Goal: Contribute content: Add original content to the website for others to see

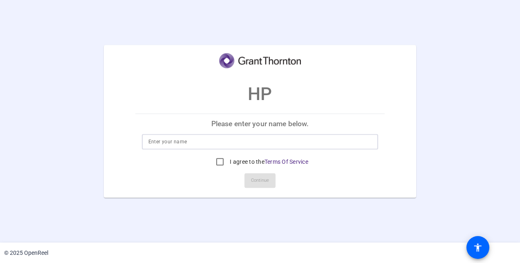
click at [252, 137] on input at bounding box center [260, 142] width 224 height 10
type input "Dana"
click at [374, 176] on mat-card-actions "Continue" at bounding box center [260, 180] width 256 height 21
click at [219, 162] on input "I agree to the Terms Of Service" at bounding box center [220, 162] width 16 height 16
checkbox input "true"
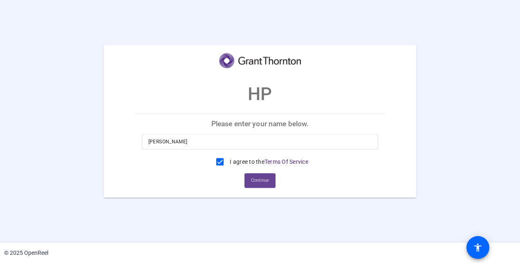
click at [263, 184] on span "Continue" at bounding box center [260, 181] width 18 height 12
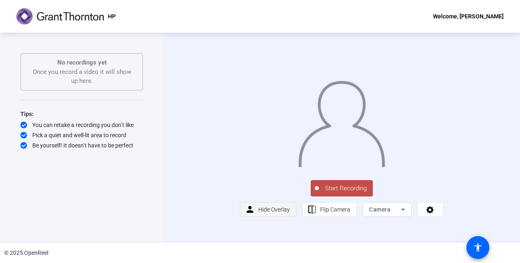
click at [270, 213] on span "Hide Overlay" at bounding box center [273, 209] width 31 height 7
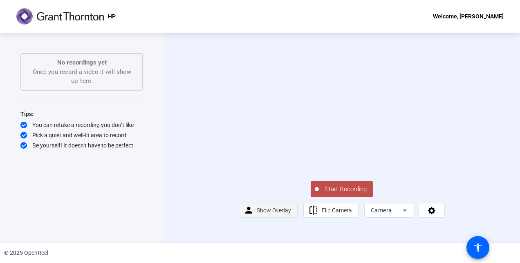
click at [270, 214] on span "Show Overlay" at bounding box center [274, 210] width 34 height 7
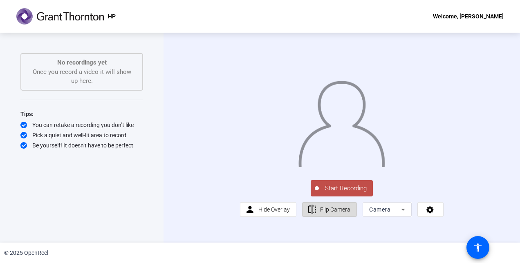
click at [345, 213] on span "Flip Camera" at bounding box center [335, 209] width 30 height 7
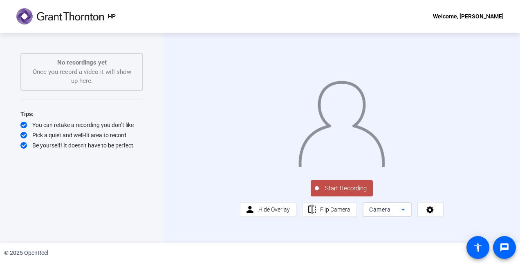
click at [403, 215] on icon at bounding box center [403, 210] width 10 height 10
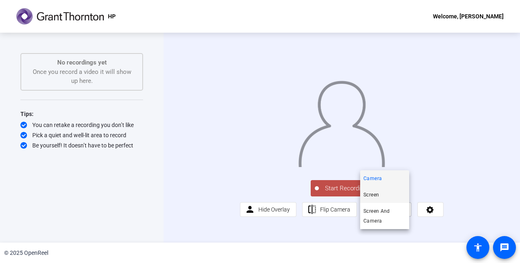
click at [388, 193] on mat-option "Screen" at bounding box center [384, 195] width 49 height 16
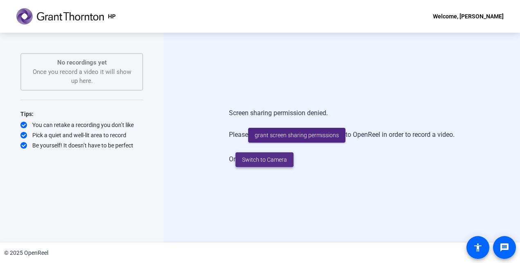
click at [263, 160] on span "Switch to Camera" at bounding box center [264, 160] width 45 height 9
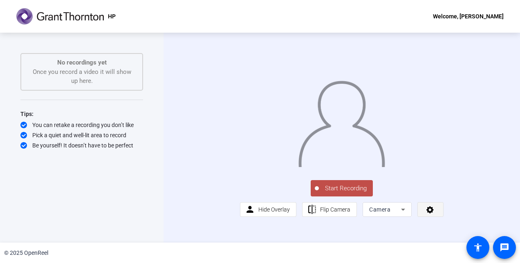
click at [431, 214] on icon at bounding box center [429, 209] width 7 height 7
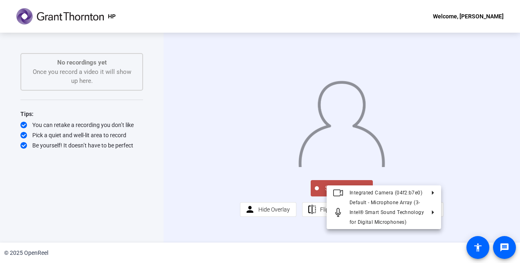
click at [493, 213] on div at bounding box center [260, 131] width 520 height 263
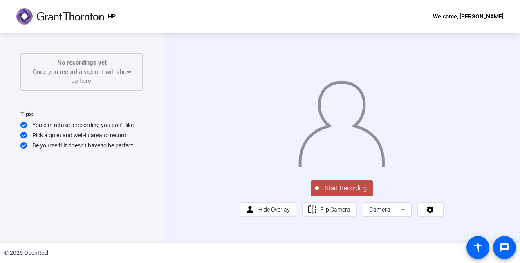
scroll to position [10, 0]
click at [340, 193] on span "Start Recording" at bounding box center [346, 188] width 54 height 9
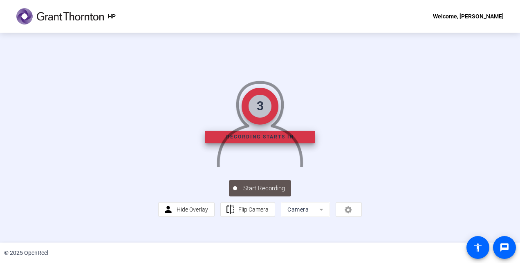
scroll to position [0, 0]
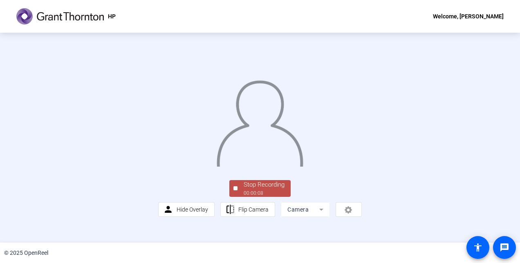
click at [304, 117] on img at bounding box center [260, 121] width 88 height 92
click at [264, 190] on div "Stop Recording" at bounding box center [264, 184] width 41 height 9
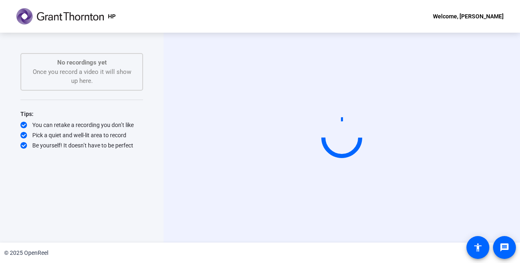
scroll to position [0, 0]
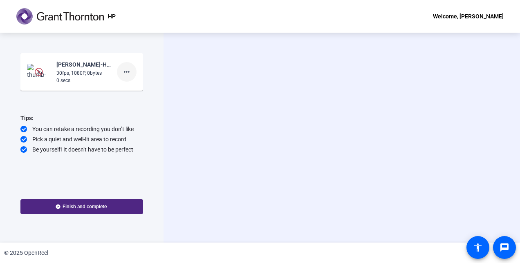
click at [127, 73] on mat-icon "more_horiz" at bounding box center [127, 72] width 10 height 10
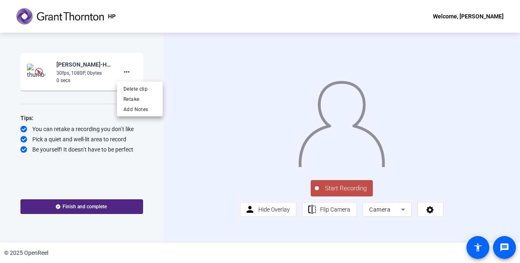
click at [179, 135] on div at bounding box center [260, 131] width 520 height 263
click at [81, 73] on div "30fps, 1080P, 0bytes" at bounding box center [83, 72] width 55 height 7
click at [38, 73] on img at bounding box center [39, 72] width 8 height 8
click at [129, 74] on mat-icon "more_horiz" at bounding box center [127, 72] width 10 height 10
click at [143, 89] on span "Delete clip" at bounding box center [139, 89] width 33 height 10
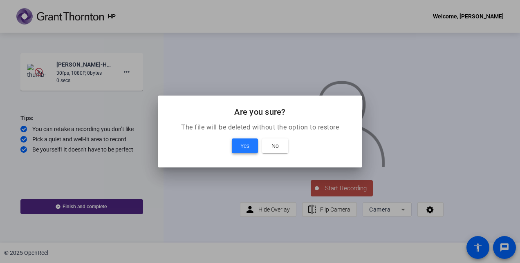
click at [240, 148] on span at bounding box center [245, 146] width 26 height 20
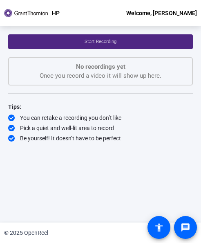
click at [113, 156] on div "Start Recording No recordings yet Once you record a video it will show up here.…" at bounding box center [100, 118] width 185 height 168
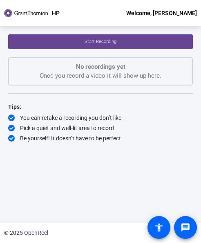
click at [105, 44] on span "Start Recording" at bounding box center [101, 41] width 32 height 5
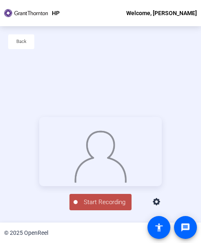
click at [112, 207] on span "Start Recording" at bounding box center [105, 201] width 54 height 9
click at [94, 210] on div "00:00:53" at bounding box center [104, 206] width 41 height 7
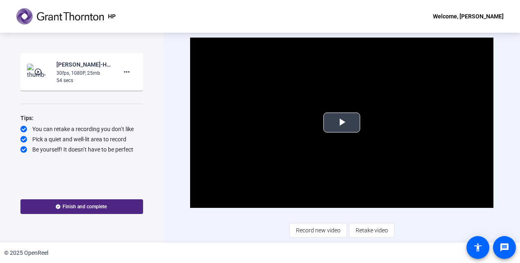
click at [342, 123] on span "Video Player" at bounding box center [342, 123] width 0 height 0
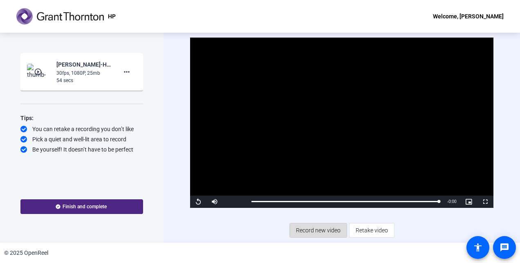
click at [325, 232] on span "Record new video" at bounding box center [318, 231] width 45 height 16
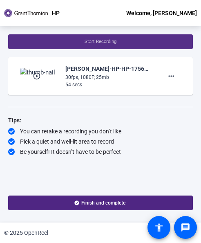
click at [118, 43] on span at bounding box center [100, 42] width 185 height 20
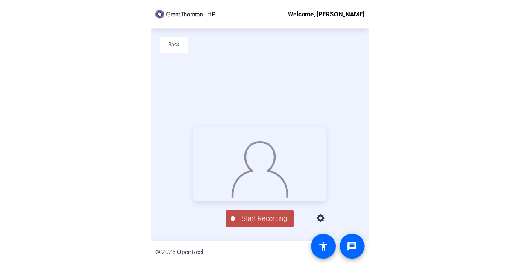
scroll to position [39, 0]
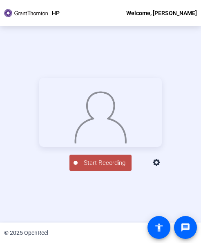
click at [100, 168] on span "Start Recording" at bounding box center [105, 162] width 54 height 9
click at [105, 171] on div "00:00:52" at bounding box center [104, 166] width 41 height 7
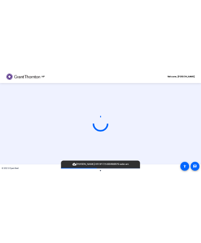
scroll to position [0, 0]
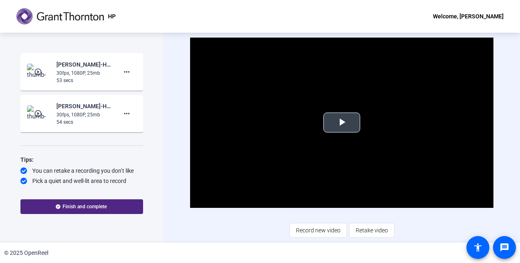
click at [342, 123] on span "Video Player" at bounding box center [342, 123] width 0 height 0
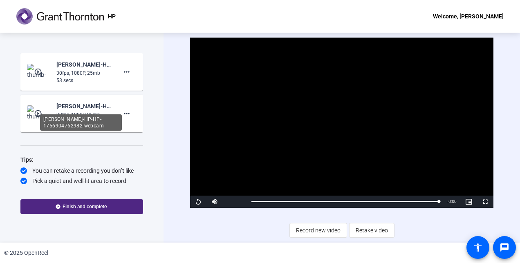
click at [76, 121] on div "[PERSON_NAME]-HP-HP-1756904762982-webcam" at bounding box center [81, 122] width 82 height 16
click at [74, 109] on div "[PERSON_NAME]-HP-HP-1756904762982-webcam" at bounding box center [83, 106] width 55 height 10
click at [46, 115] on img at bounding box center [39, 113] width 24 height 16
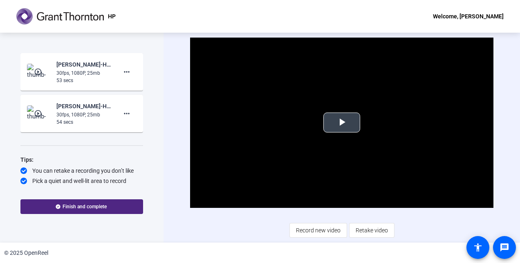
click at [342, 123] on span "Video Player" at bounding box center [342, 123] width 0 height 0
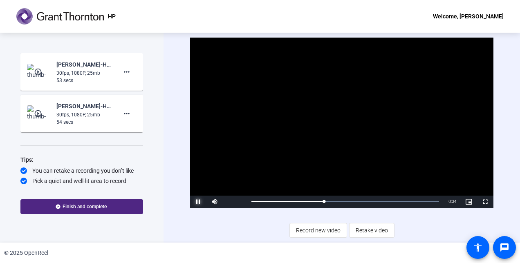
click at [199, 202] on span "Video Player" at bounding box center [198, 202] width 16 height 0
click at [320, 229] on span "Record new video" at bounding box center [318, 231] width 45 height 16
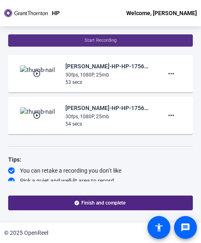
click at [93, 42] on span "Start Recording" at bounding box center [101, 40] width 32 height 5
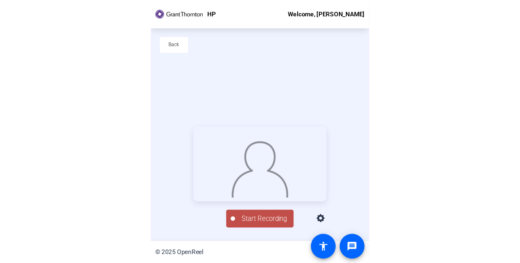
scroll to position [39, 0]
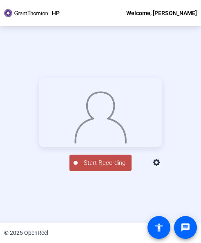
click at [101, 168] on span "Start Recording" at bounding box center [105, 162] width 54 height 9
click at [105, 171] on div "00:00:52" at bounding box center [104, 166] width 41 height 7
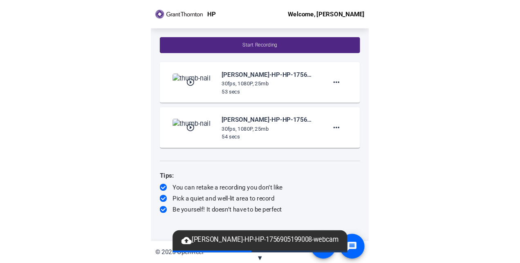
scroll to position [0, 0]
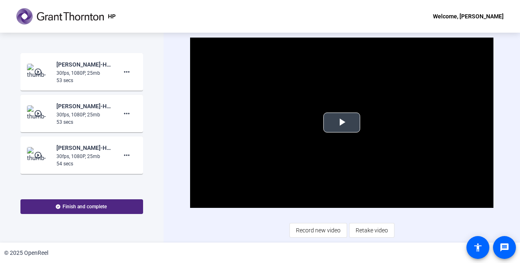
click at [342, 123] on span "Video Player" at bounding box center [342, 123] width 0 height 0
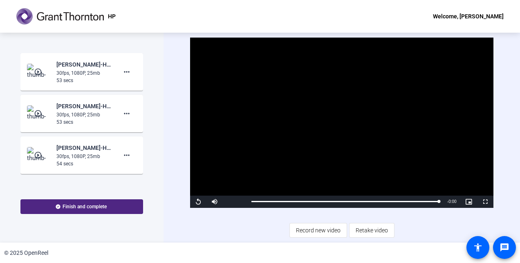
click at [78, 75] on div "30fps, 1080P, 25mb" at bounding box center [83, 72] width 55 height 7
click at [159, 99] on div "Start Recording play_circle_outline [PERSON_NAME]-HP-HP-1756905199008-webcam 30…" at bounding box center [81, 138] width 163 height 210
click at [93, 107] on div "[PERSON_NAME]-HP-HP-1756904968979-webcam" at bounding box center [83, 106] width 55 height 10
click at [36, 72] on mat-icon "play_circle_outline" at bounding box center [39, 72] width 10 height 8
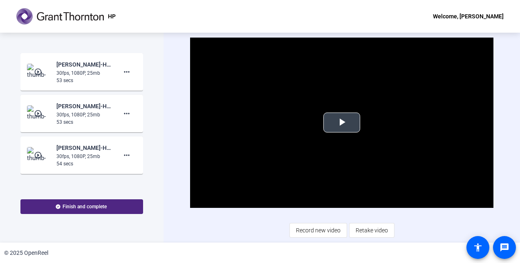
click at [342, 123] on span "Video Player" at bounding box center [342, 123] width 0 height 0
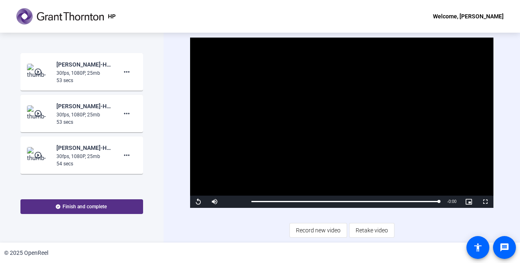
click at [83, 208] on span "Finish and complete" at bounding box center [85, 207] width 44 height 7
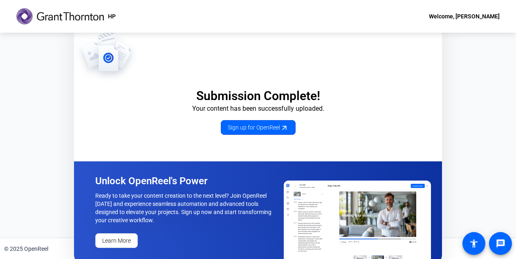
scroll to position [7, 0]
